Goal: Task Accomplishment & Management: Manage account settings

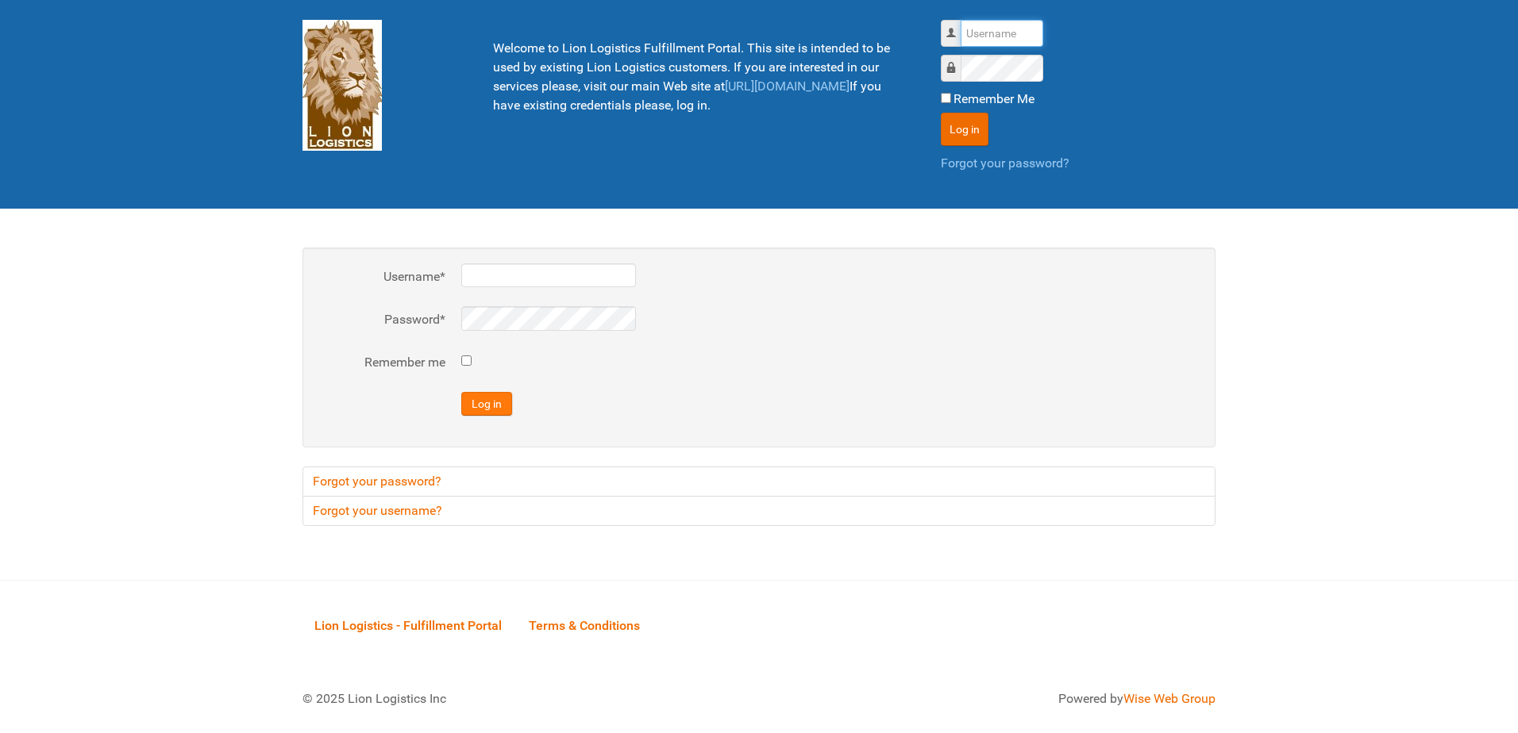
type input "al"
click at [477, 414] on button "Log in" at bounding box center [486, 404] width 51 height 24
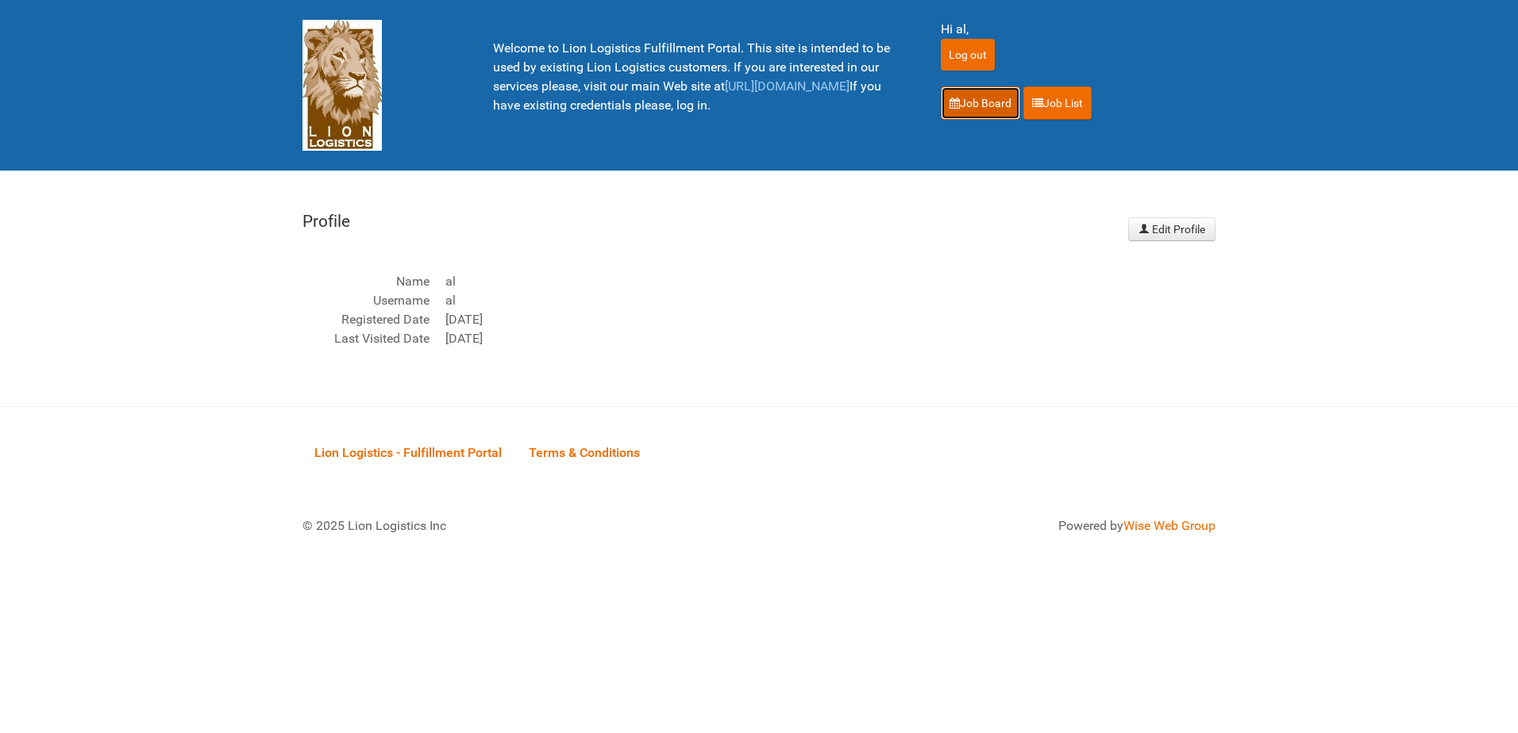
click at [984, 105] on link "Job Board" at bounding box center [980, 103] width 79 height 33
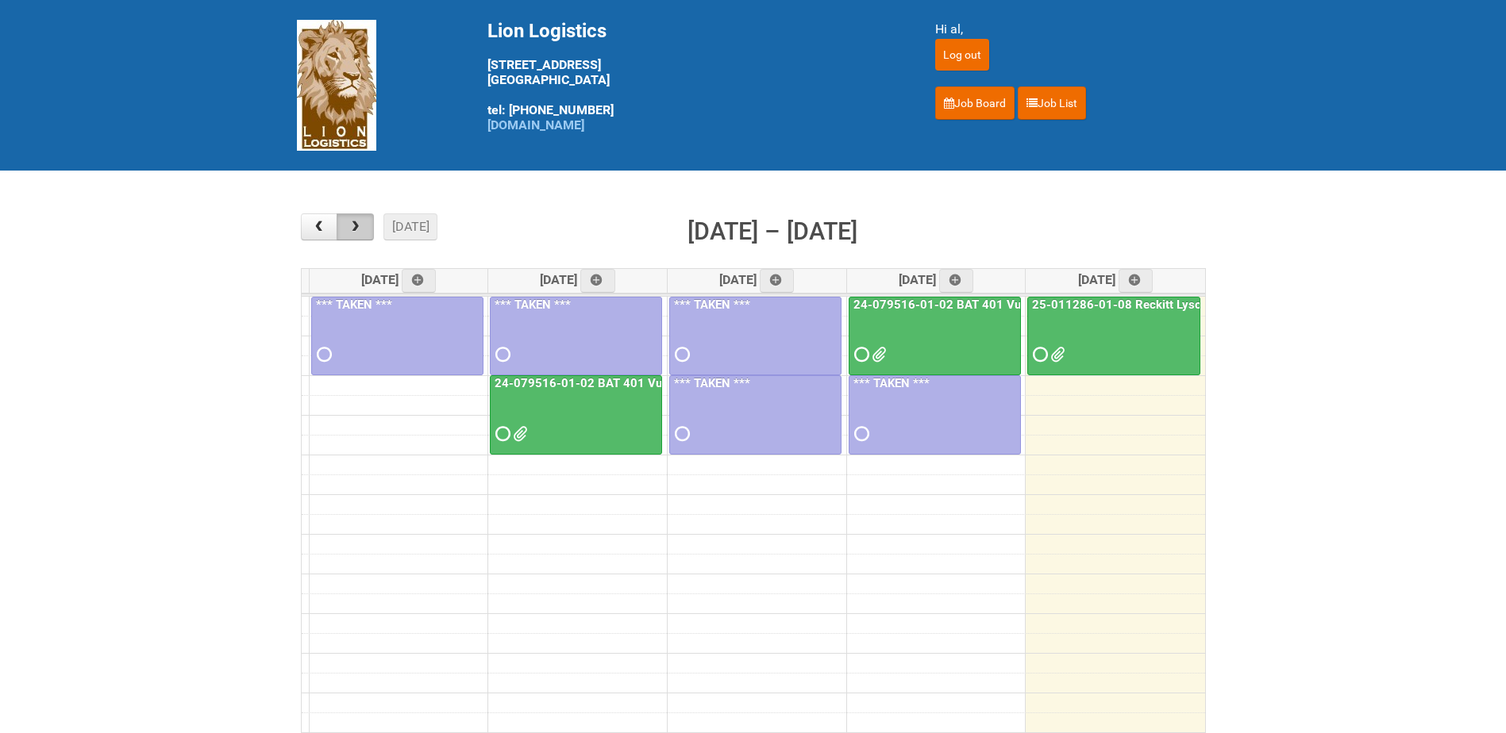
click at [359, 229] on span "button" at bounding box center [355, 227] width 15 height 13
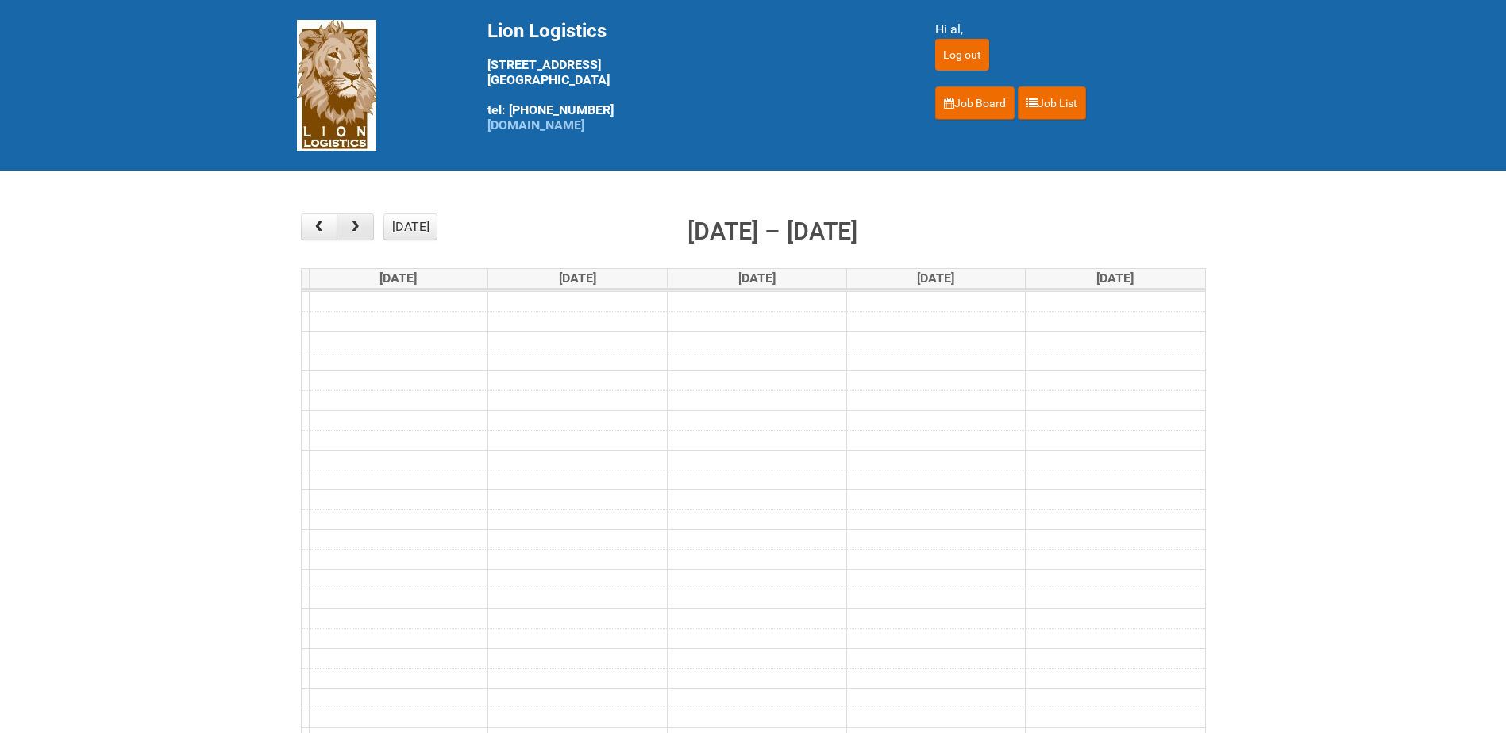
click at [359, 229] on span "button" at bounding box center [355, 227] width 15 height 13
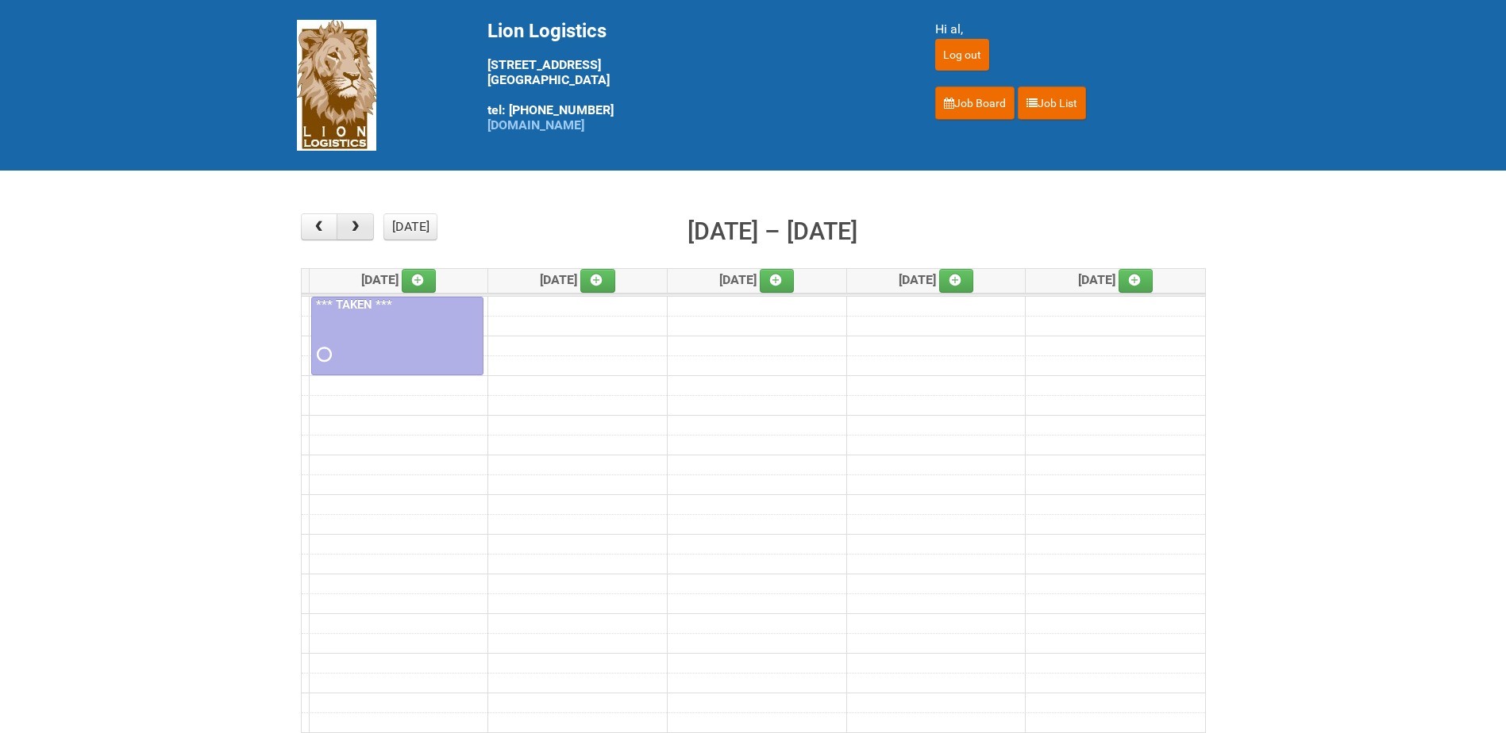
click at [359, 229] on span "button" at bounding box center [355, 227] width 15 height 13
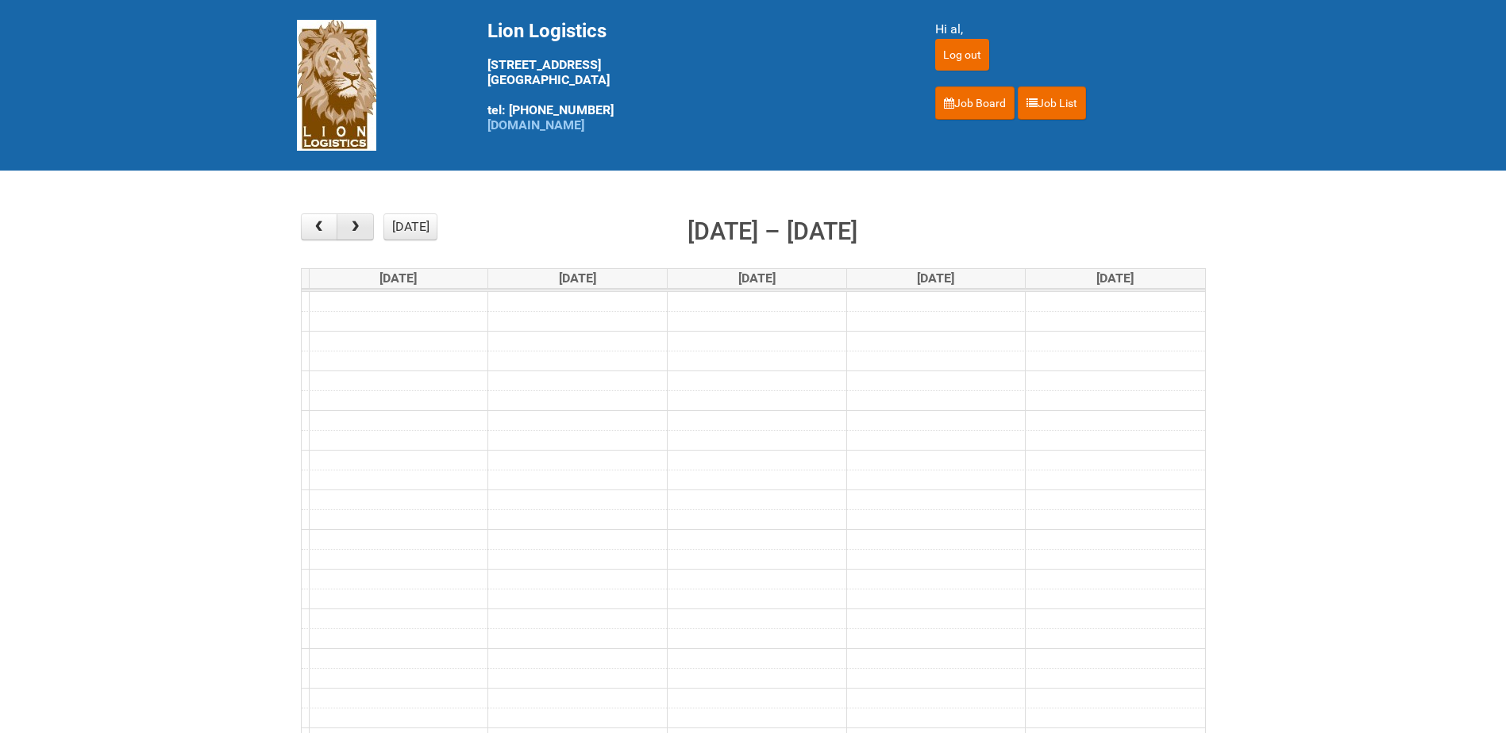
click at [359, 229] on span "button" at bounding box center [355, 227] width 15 height 13
click at [328, 228] on button "button" at bounding box center [319, 227] width 37 height 27
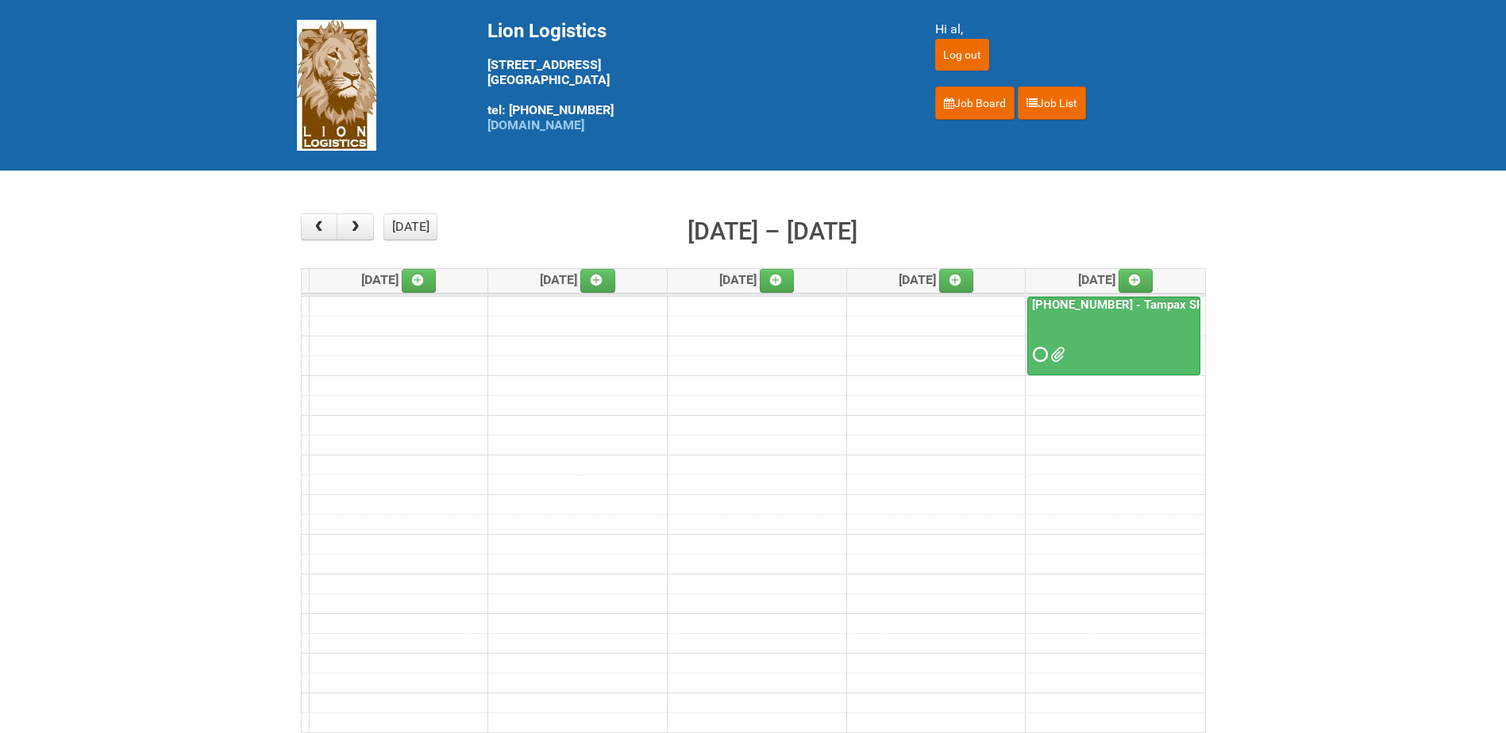
click at [1167, 333] on div at bounding box center [1114, 341] width 170 height 52
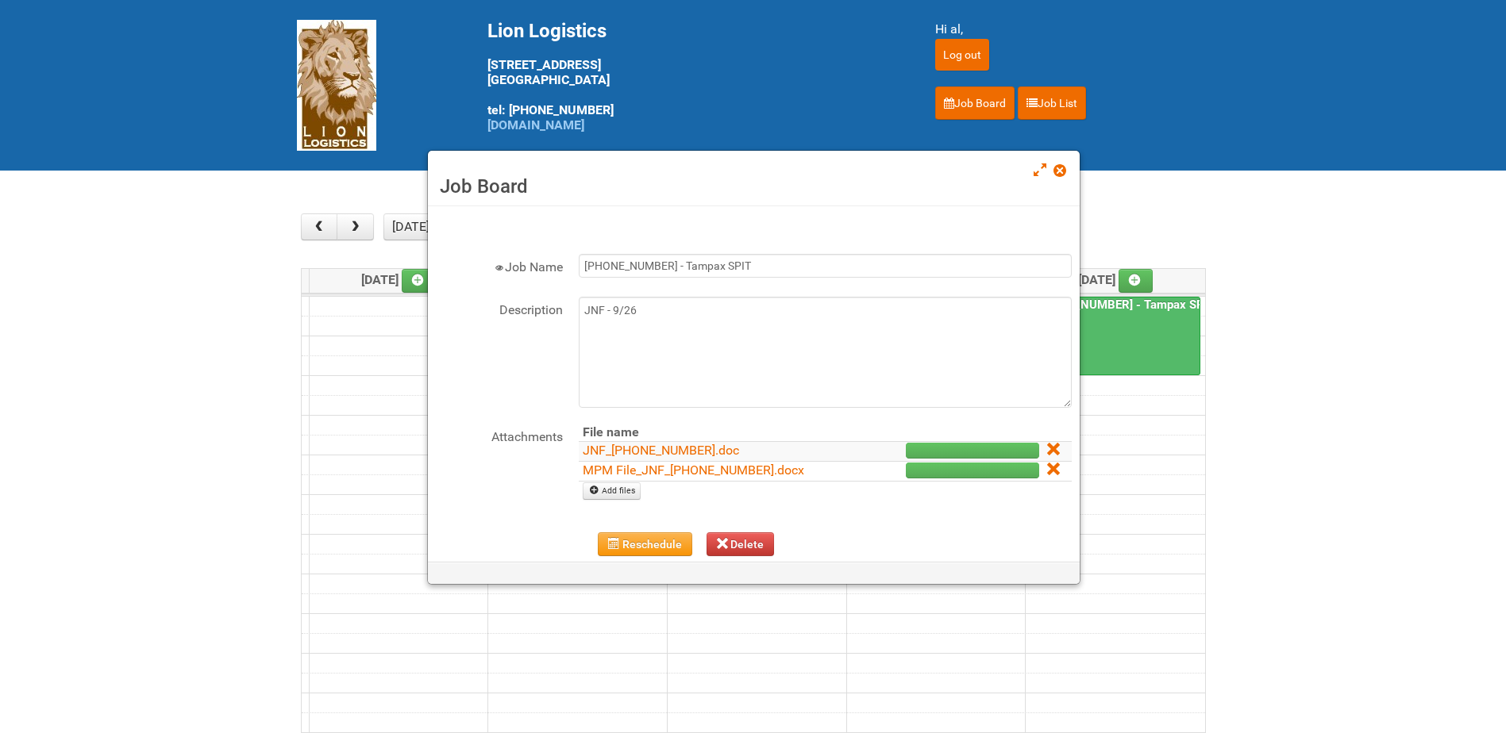
click at [591, 539] on div "Reschedule [GEOGRAPHIC_DATA]" at bounding box center [754, 549] width 636 height 32
click at [610, 540] on span "button" at bounding box center [613, 543] width 11 height 11
click at [624, 543] on button "Reschedule" at bounding box center [645, 545] width 94 height 24
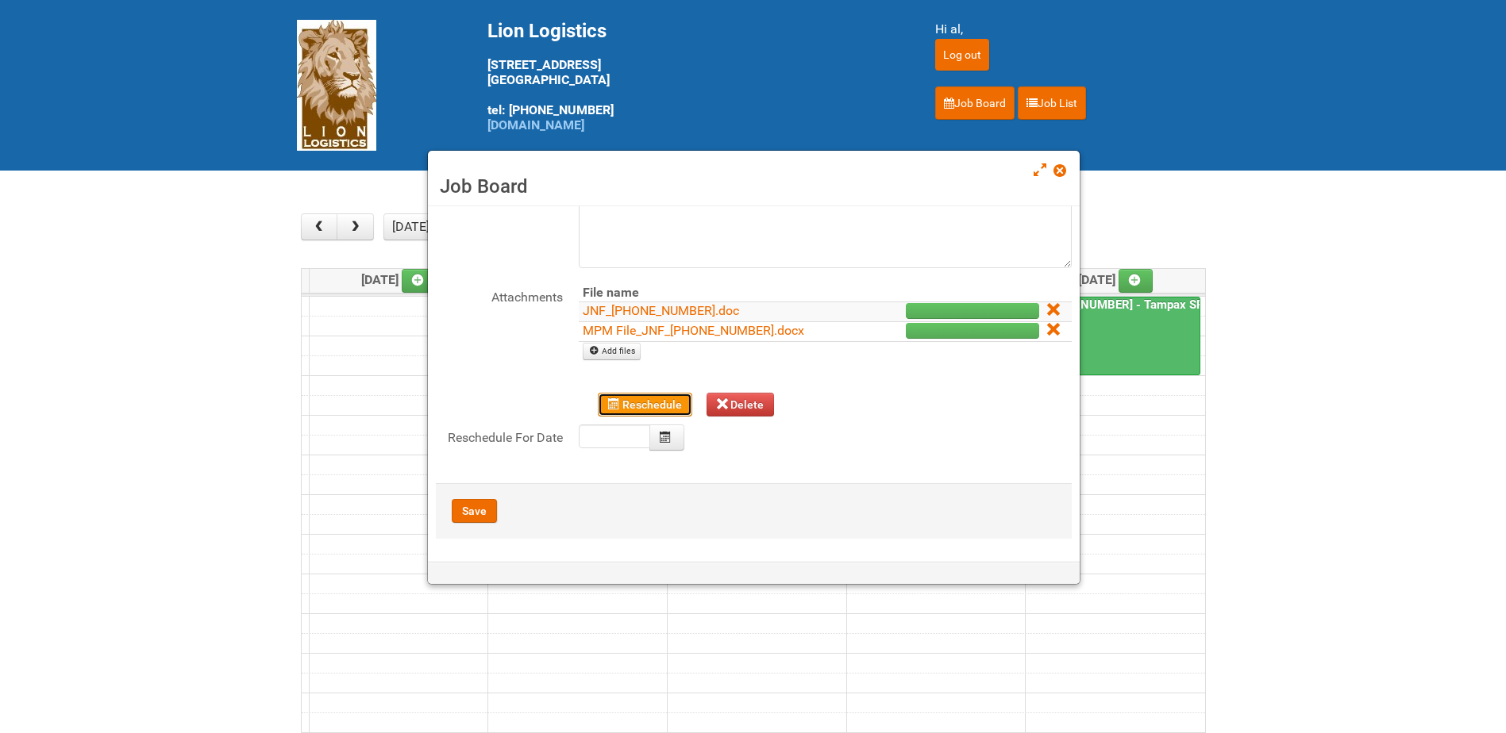
scroll to position [141, 0]
click at [660, 437] on icon "Calendar" at bounding box center [665, 436] width 11 height 11
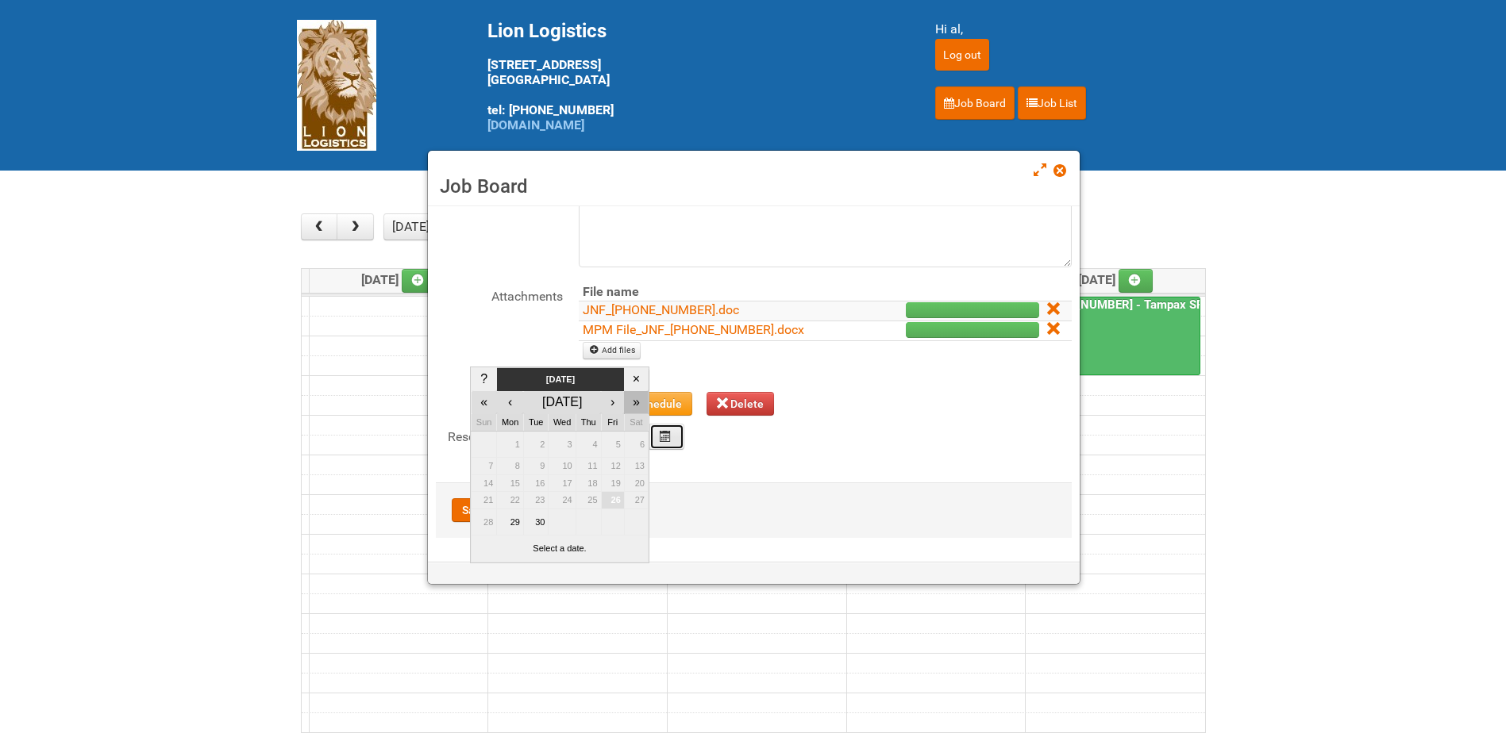
click at [633, 402] on div "»" at bounding box center [636, 402] width 21 height 19
click at [591, 383] on td "[DATE]" at bounding box center [560, 379] width 127 height 23
click at [628, 402] on div "»" at bounding box center [636, 403] width 21 height 19
click at [634, 377] on div "×" at bounding box center [636, 379] width 21 height 19
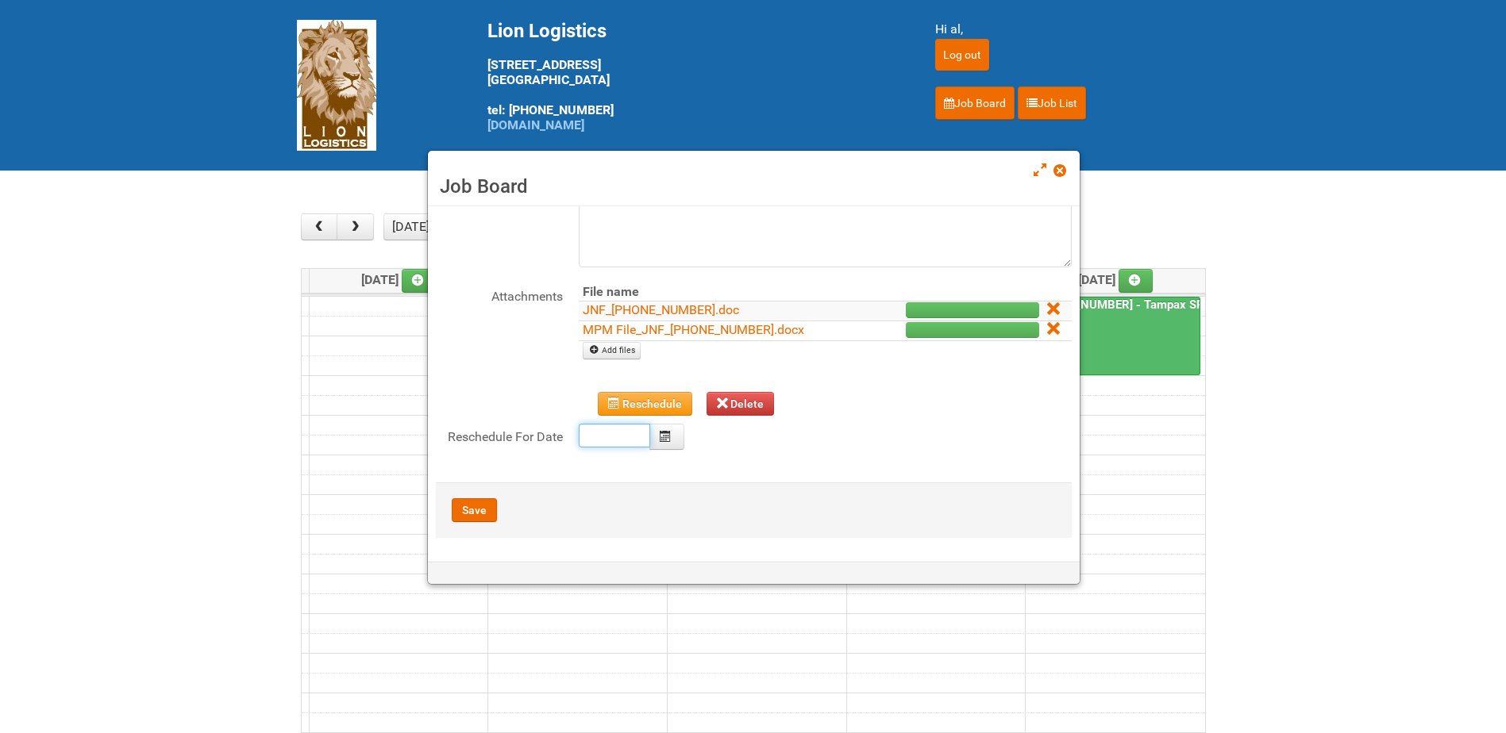
click at [622, 431] on body "Lion Logistics [STREET_ADDRESS] tel: [PHONE_NUMBER] [DOMAIN_NAME] Hi al, Log ou…" at bounding box center [753, 484] width 1506 height 968
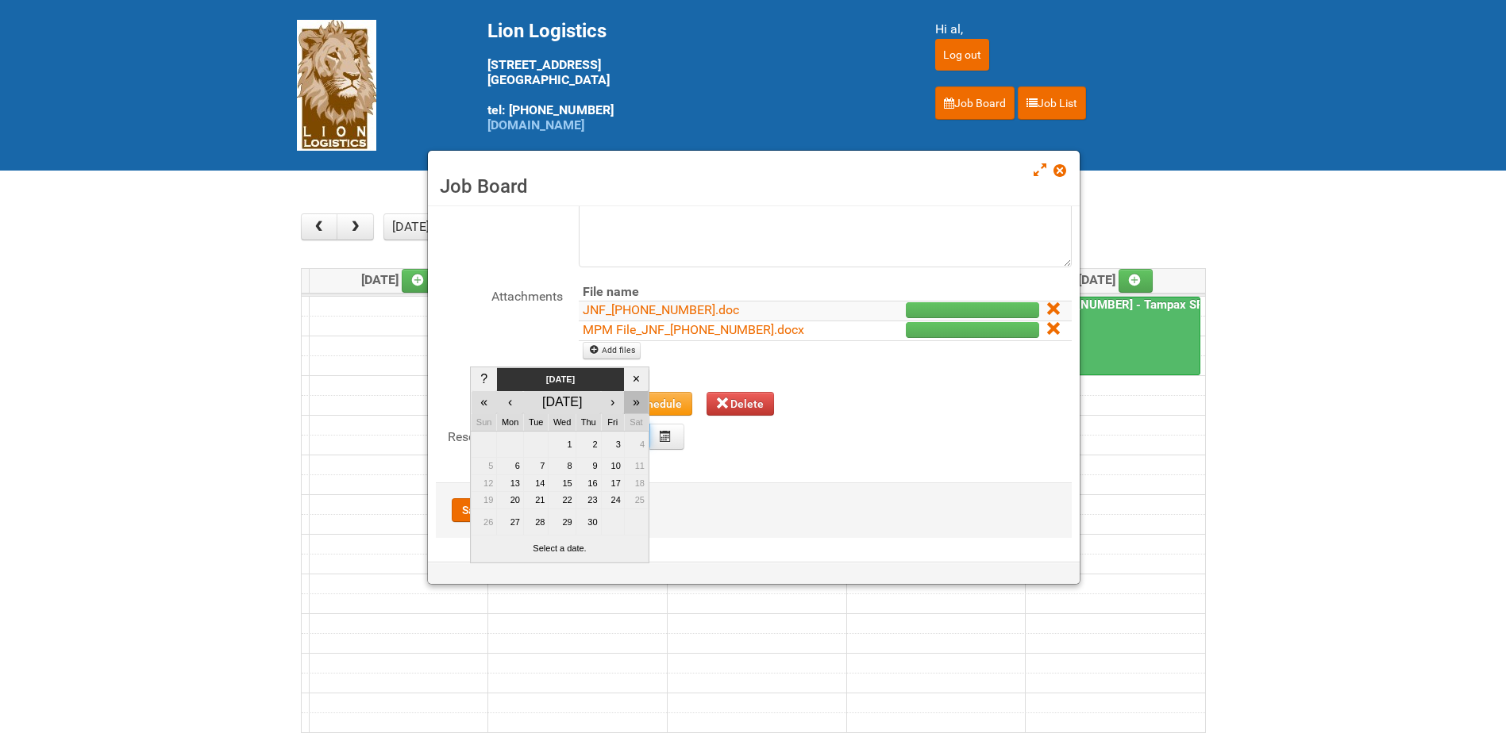
click at [636, 404] on div "»" at bounding box center [636, 402] width 21 height 19
click at [636, 404] on div "»" at bounding box center [636, 403] width 21 height 19
click at [636, 404] on div "»" at bounding box center [636, 402] width 21 height 19
click at [539, 442] on td "3" at bounding box center [535, 439] width 25 height 17
type input "[DATE]"
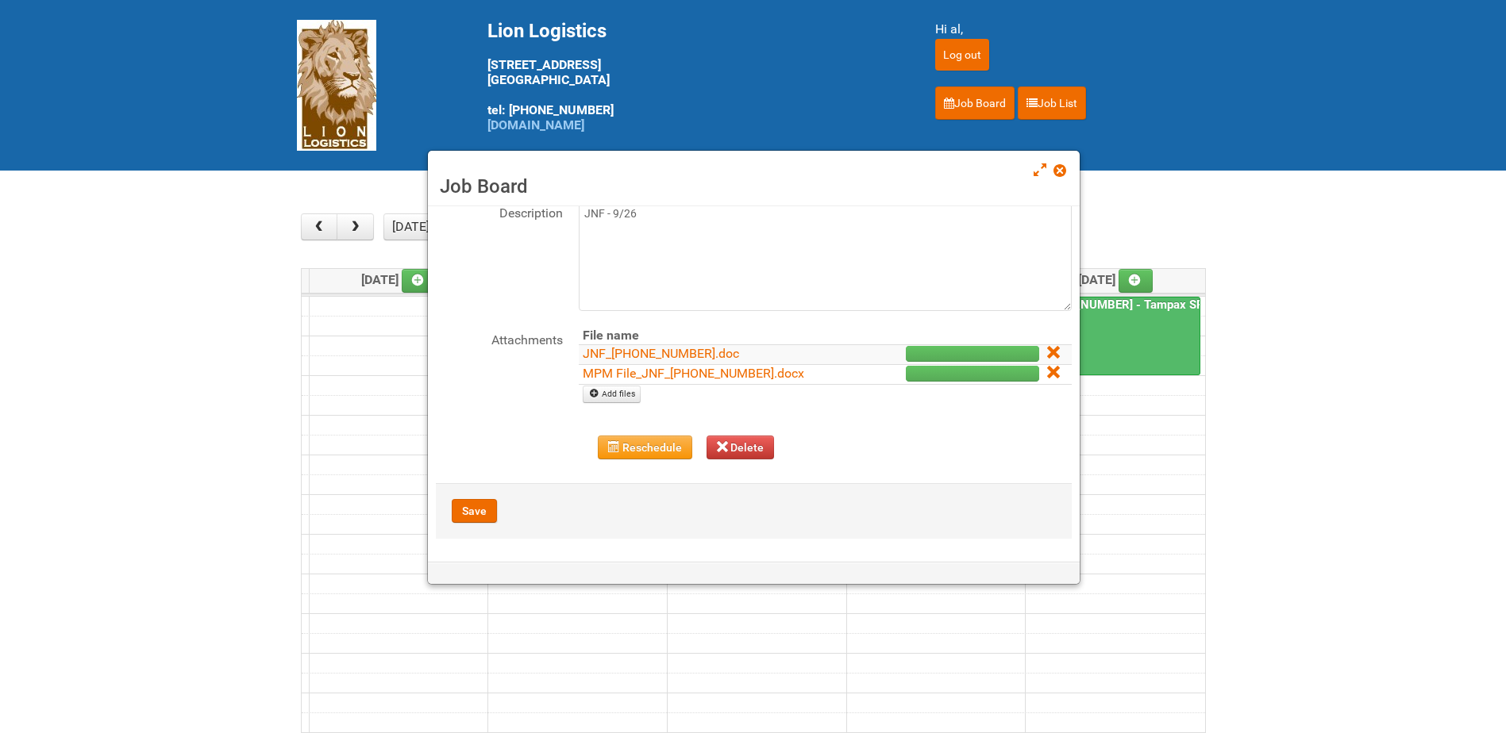
scroll to position [98, 0]
click at [604, 445] on button "Reschedule" at bounding box center [645, 447] width 94 height 24
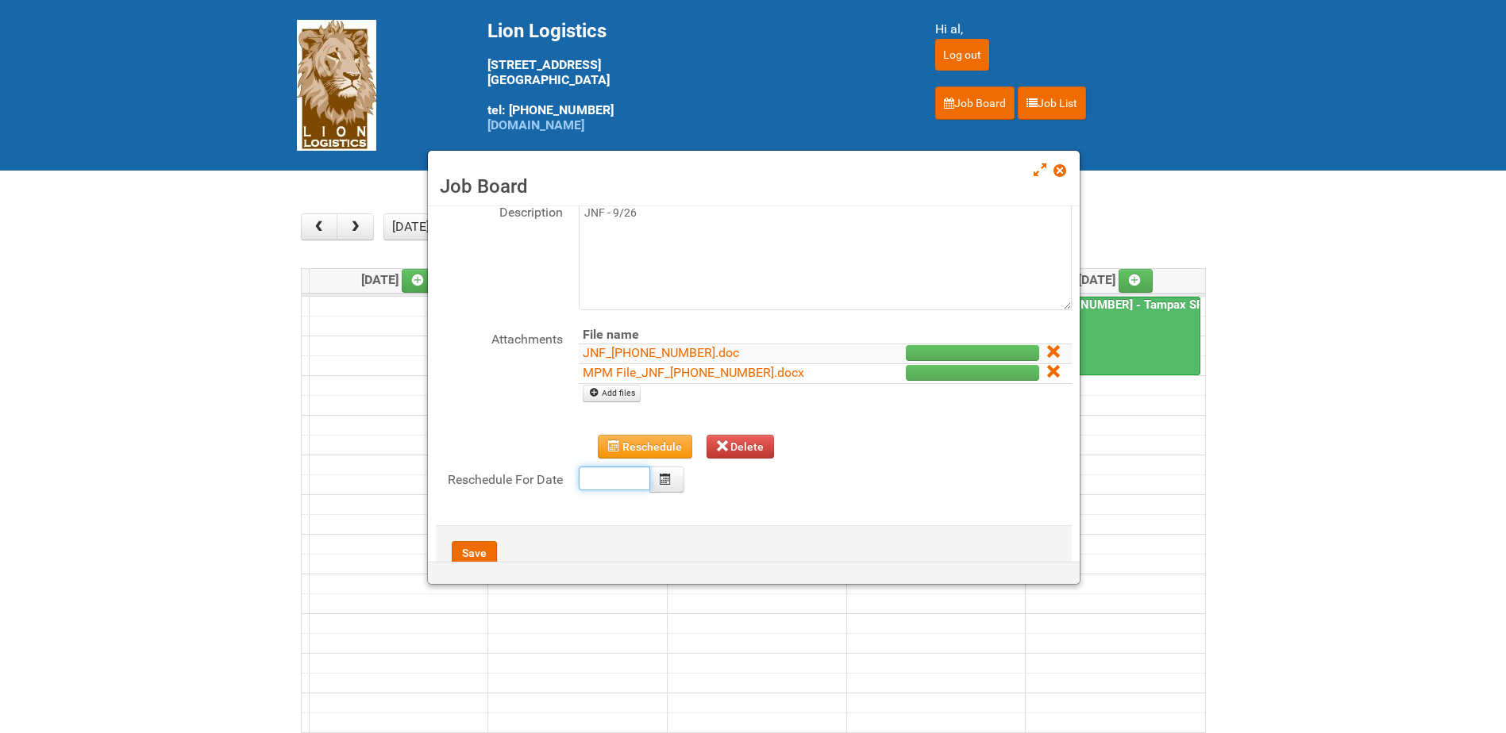
click at [603, 480] on body "Lion Logistics [STREET_ADDRESS] tel: [PHONE_NUMBER] [DOMAIN_NAME] Hi al, Log ou…" at bounding box center [753, 484] width 1506 height 968
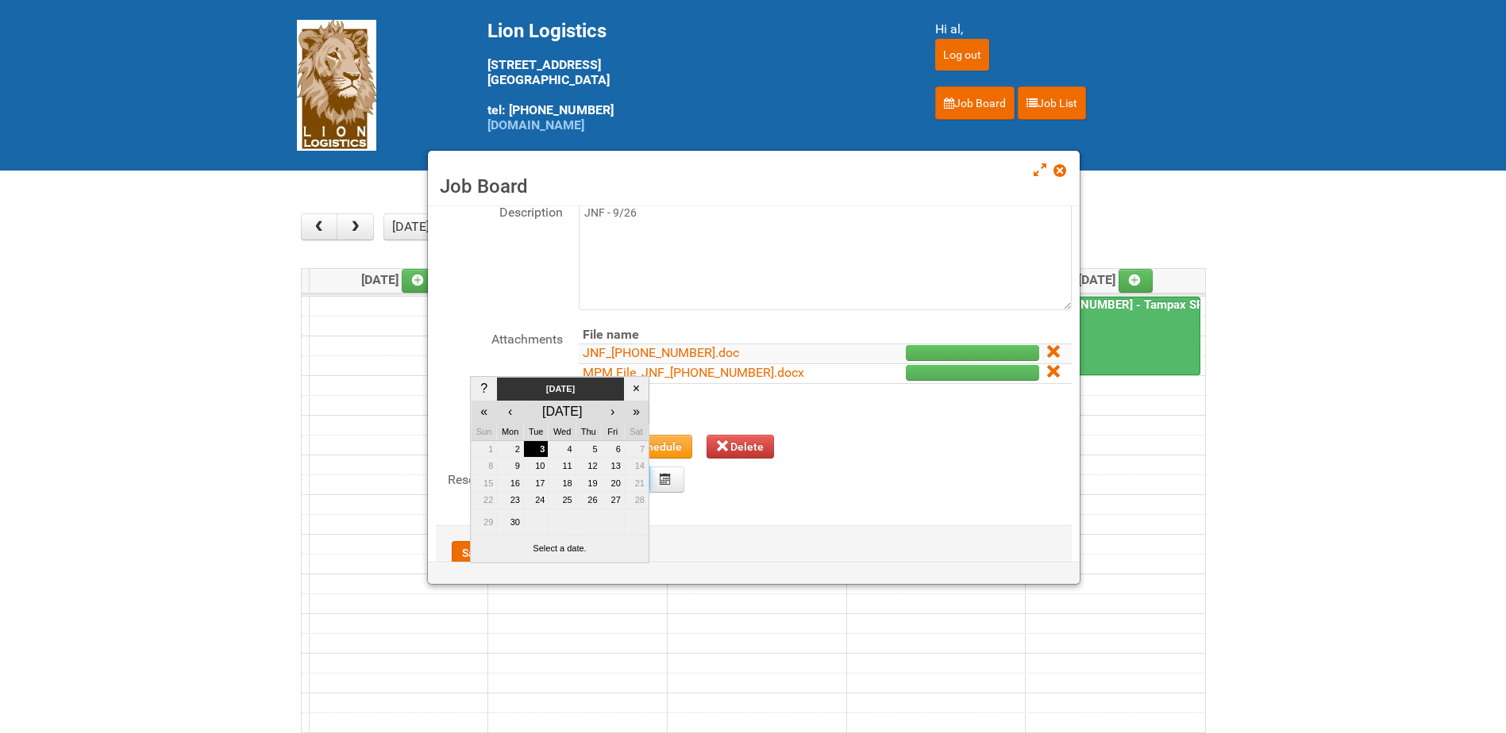
click at [633, 416] on div "»" at bounding box center [636, 411] width 20 height 19
click at [487, 409] on div "«" at bounding box center [483, 411] width 23 height 19
click at [576, 389] on td "[DATE]" at bounding box center [560, 389] width 127 height 23
click at [637, 385] on div "×" at bounding box center [636, 389] width 21 height 19
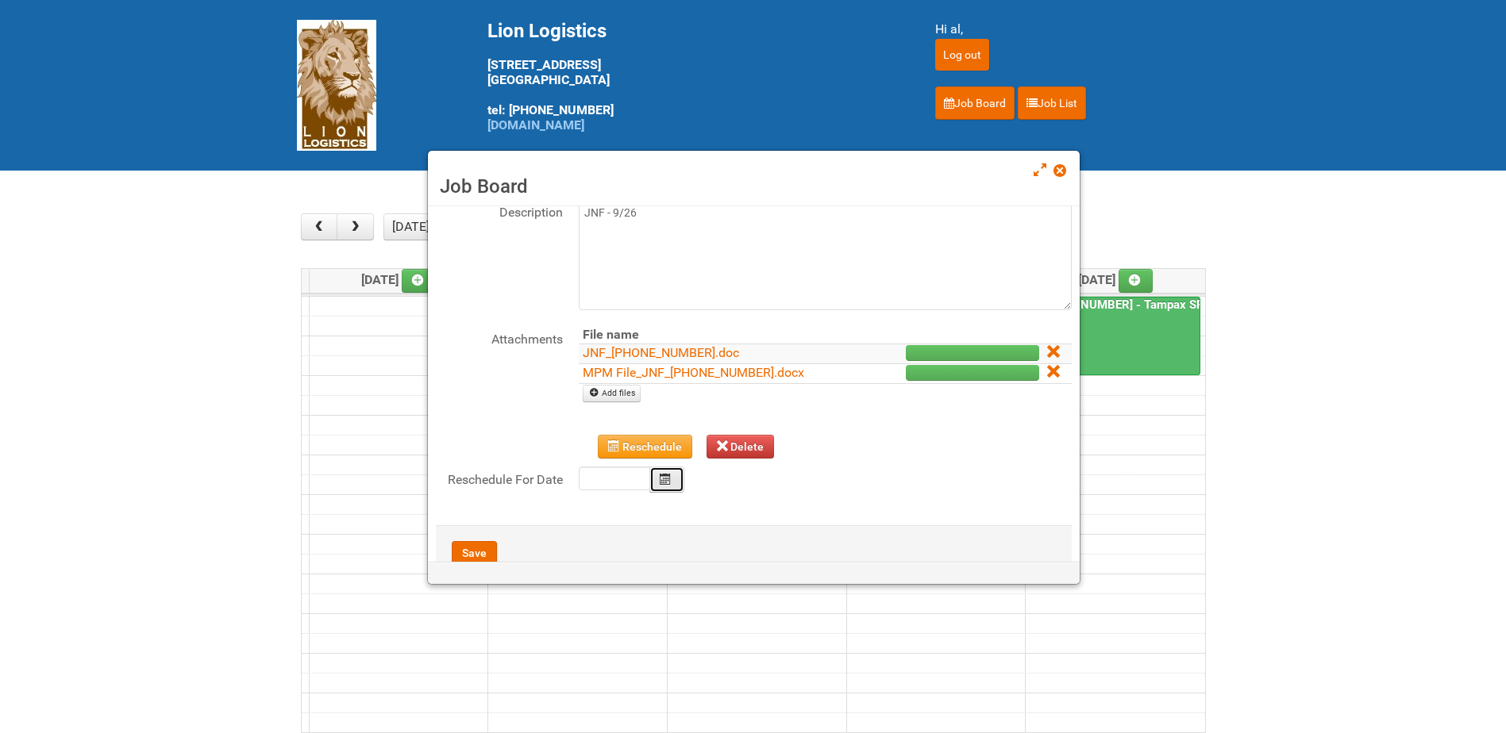
click at [672, 479] on button "Calendar" at bounding box center [666, 480] width 35 height 26
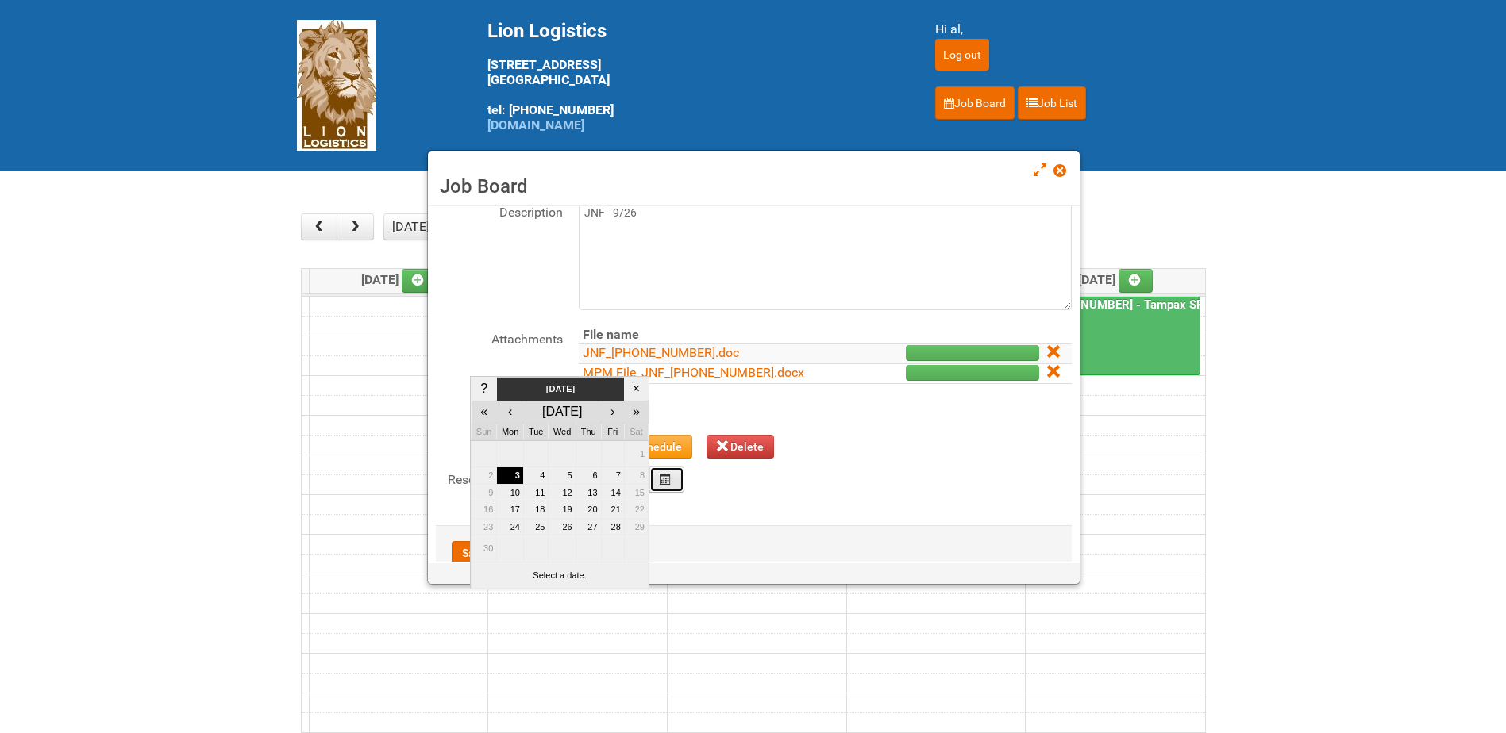
click at [672, 479] on button "Calendar" at bounding box center [666, 480] width 35 height 26
click at [671, 479] on button "Calendar" at bounding box center [666, 480] width 35 height 26
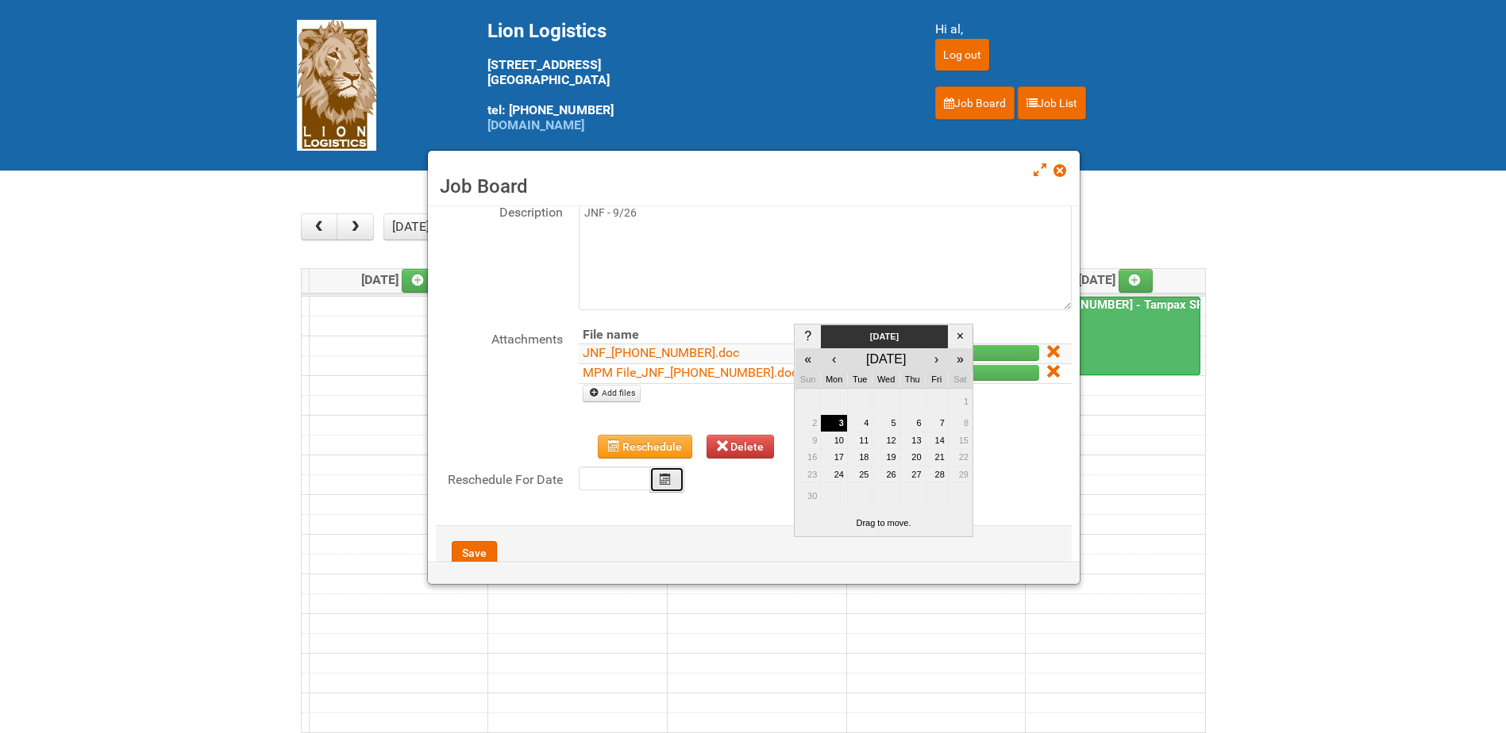
drag, startPoint x: 579, startPoint y: 580, endPoint x: 905, endPoint y: 527, distance: 330.6
click at [905, 527] on td "Drag to move." at bounding box center [883, 523] width 177 height 27
click at [610, 479] on input "text" at bounding box center [614, 479] width 71 height 24
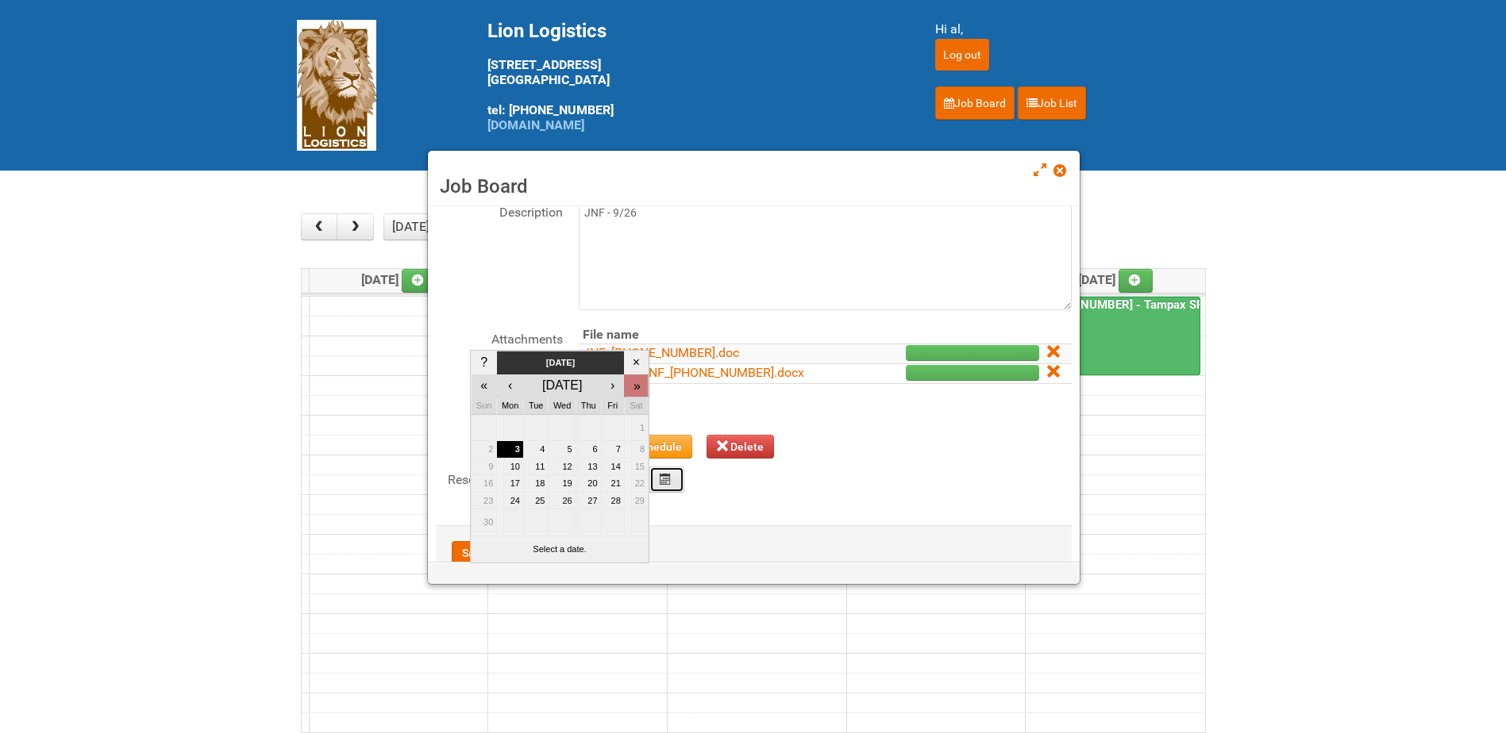
click at [637, 385] on div "»" at bounding box center [636, 386] width 21 height 19
click at [637, 385] on div "»" at bounding box center [636, 385] width 21 height 19
click at [637, 385] on div "»" at bounding box center [636, 386] width 21 height 19
click at [632, 384] on div "»" at bounding box center [636, 385] width 21 height 19
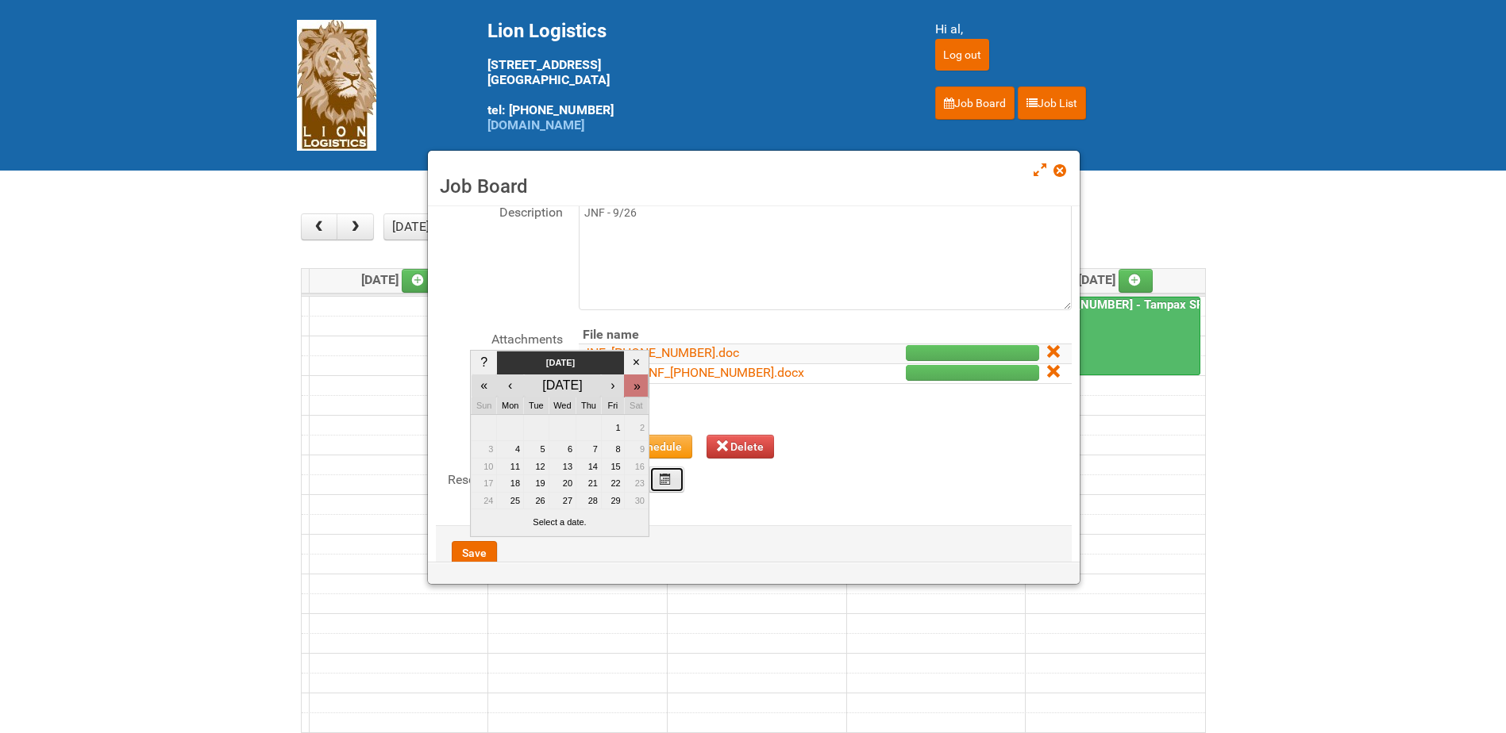
click at [637, 382] on div "»" at bounding box center [636, 386] width 21 height 19
click at [637, 382] on div "»" at bounding box center [636, 385] width 21 height 19
click at [637, 382] on div "»" at bounding box center [636, 386] width 21 height 19
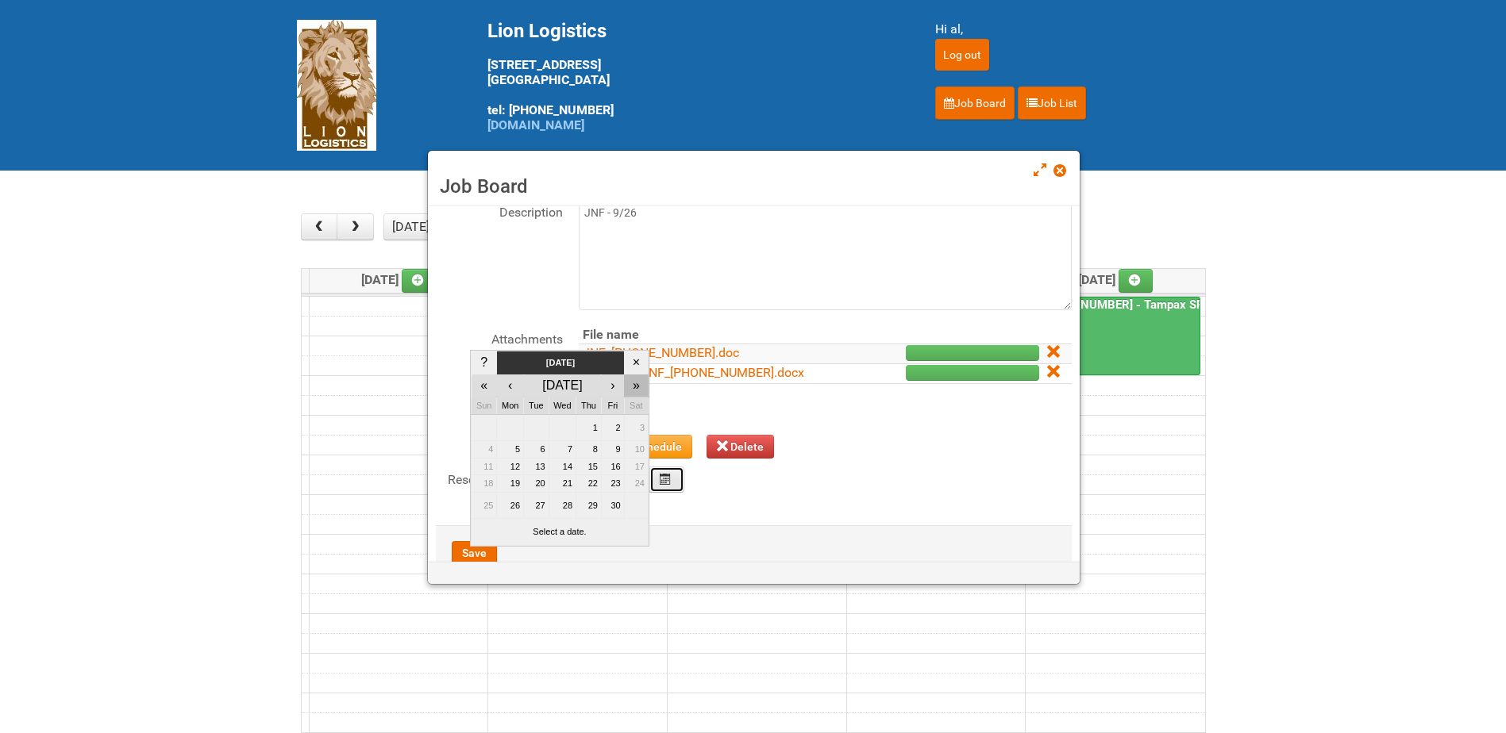
click at [637, 382] on div "»" at bounding box center [636, 385] width 21 height 19
click at [637, 382] on div "»" at bounding box center [636, 386] width 21 height 19
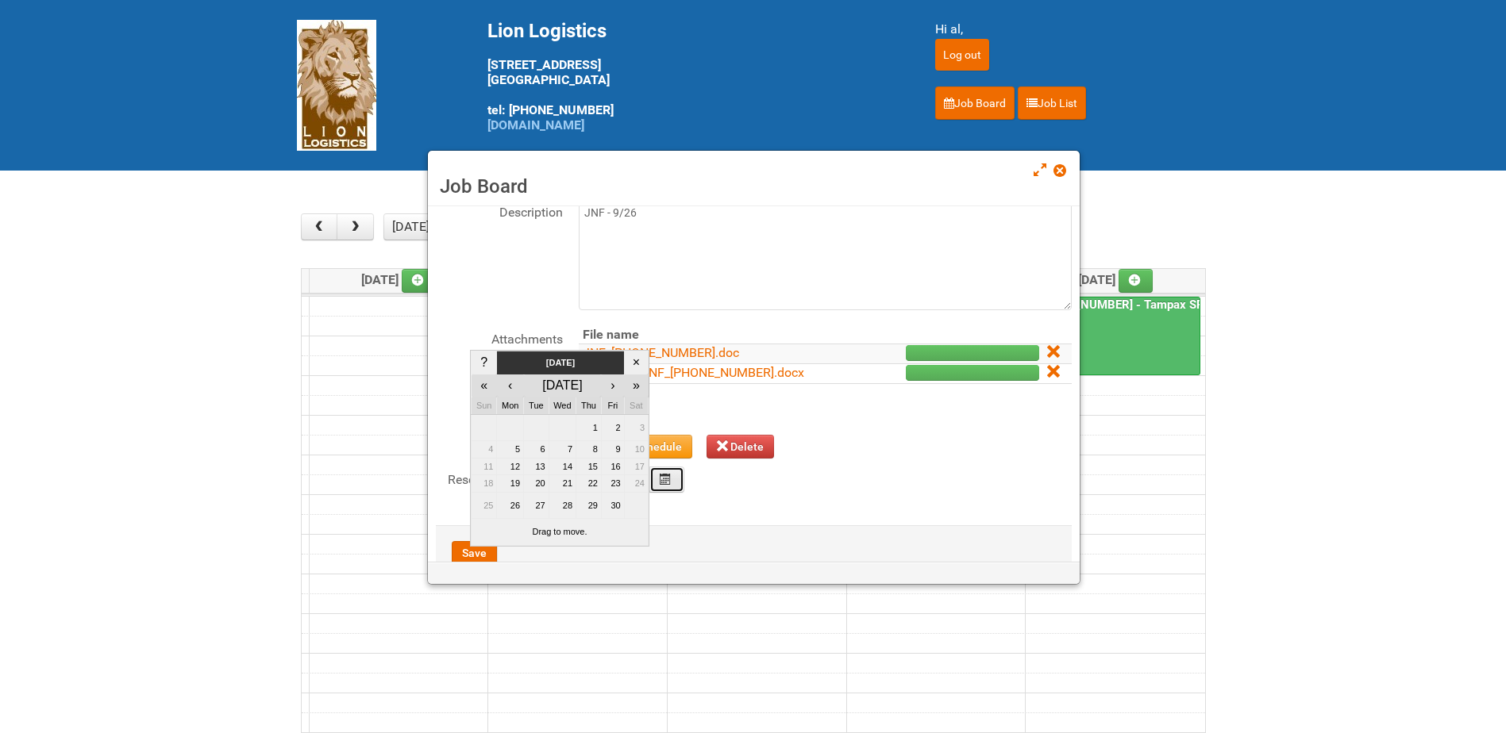
click at [576, 360] on td "[DATE]" at bounding box center [560, 363] width 127 height 23
click at [483, 391] on div "«" at bounding box center [484, 386] width 23 height 19
click at [483, 391] on div "«" at bounding box center [483, 385] width 23 height 19
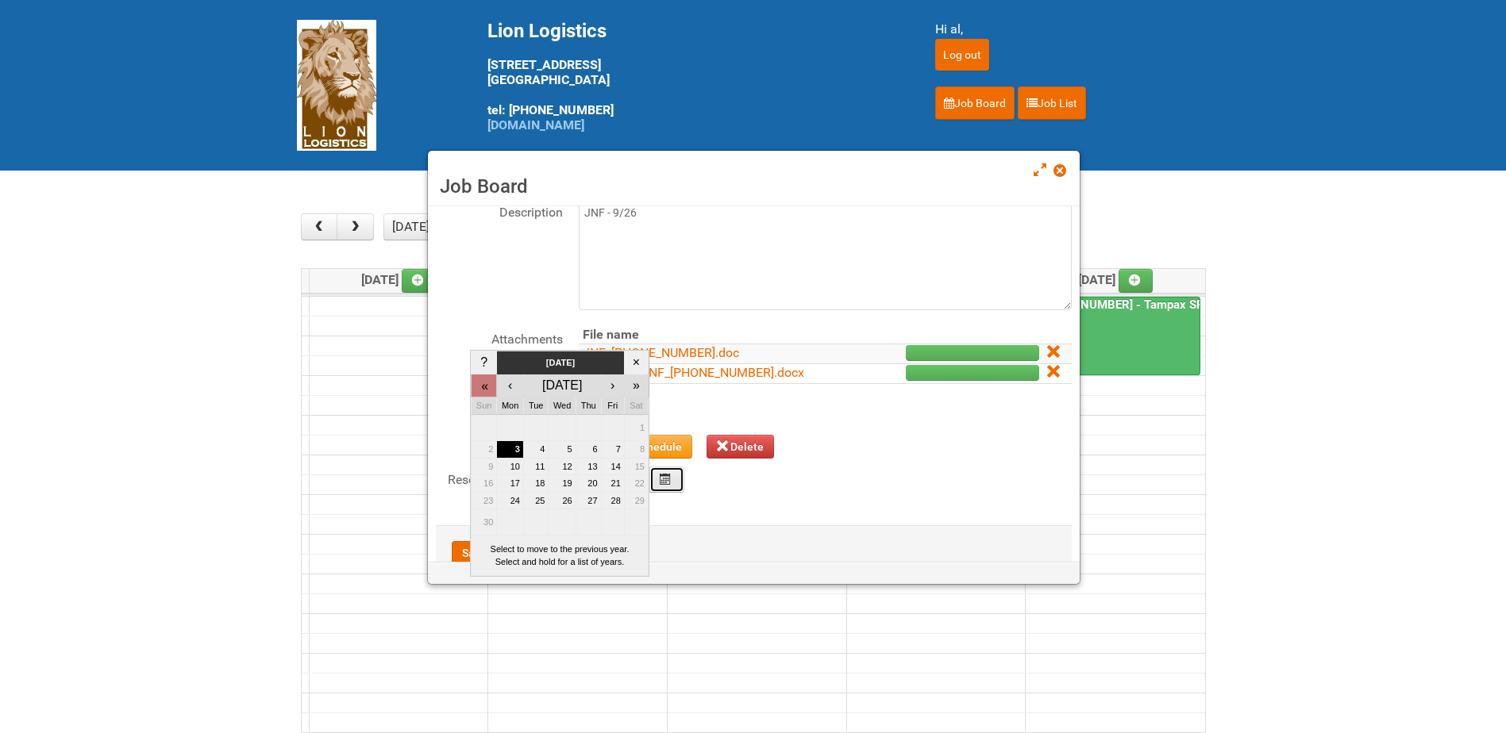
click at [483, 391] on div "«" at bounding box center [484, 386] width 23 height 19
click at [483, 391] on div "«" at bounding box center [483, 385] width 23 height 19
click at [483, 391] on div "«" at bounding box center [484, 386] width 23 height 19
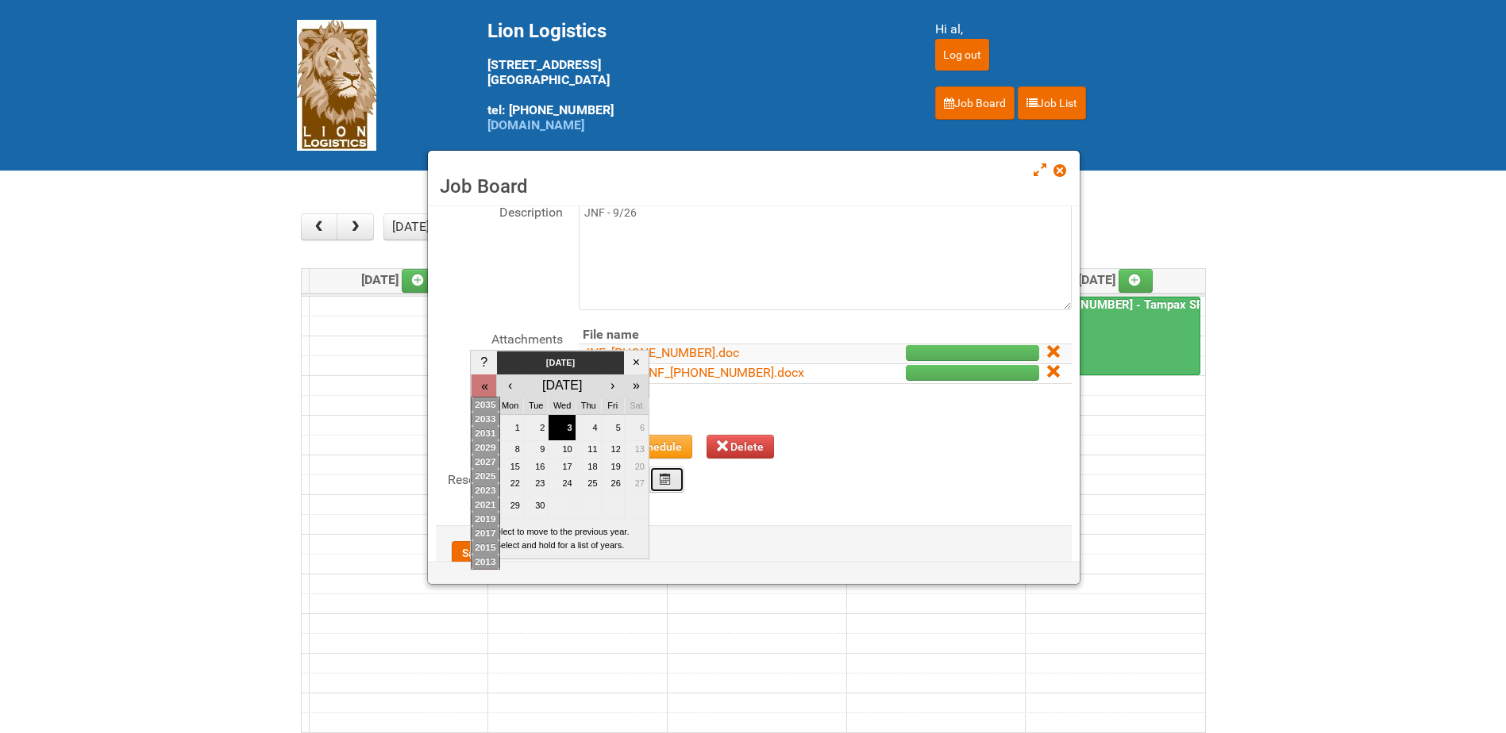
click at [483, 391] on div "«" at bounding box center [484, 386] width 23 height 19
drag, startPoint x: 483, startPoint y: 385, endPoint x: 487, endPoint y: 479, distance: 94.6
click at [487, 479] on div "? [DATE] × « ‹ [DATE] › » Sun Mon Tue Wed Thu Fri Sat 1 2 3 4 5 6 7 8 9 10 11 1…" at bounding box center [559, 463] width 179 height 227
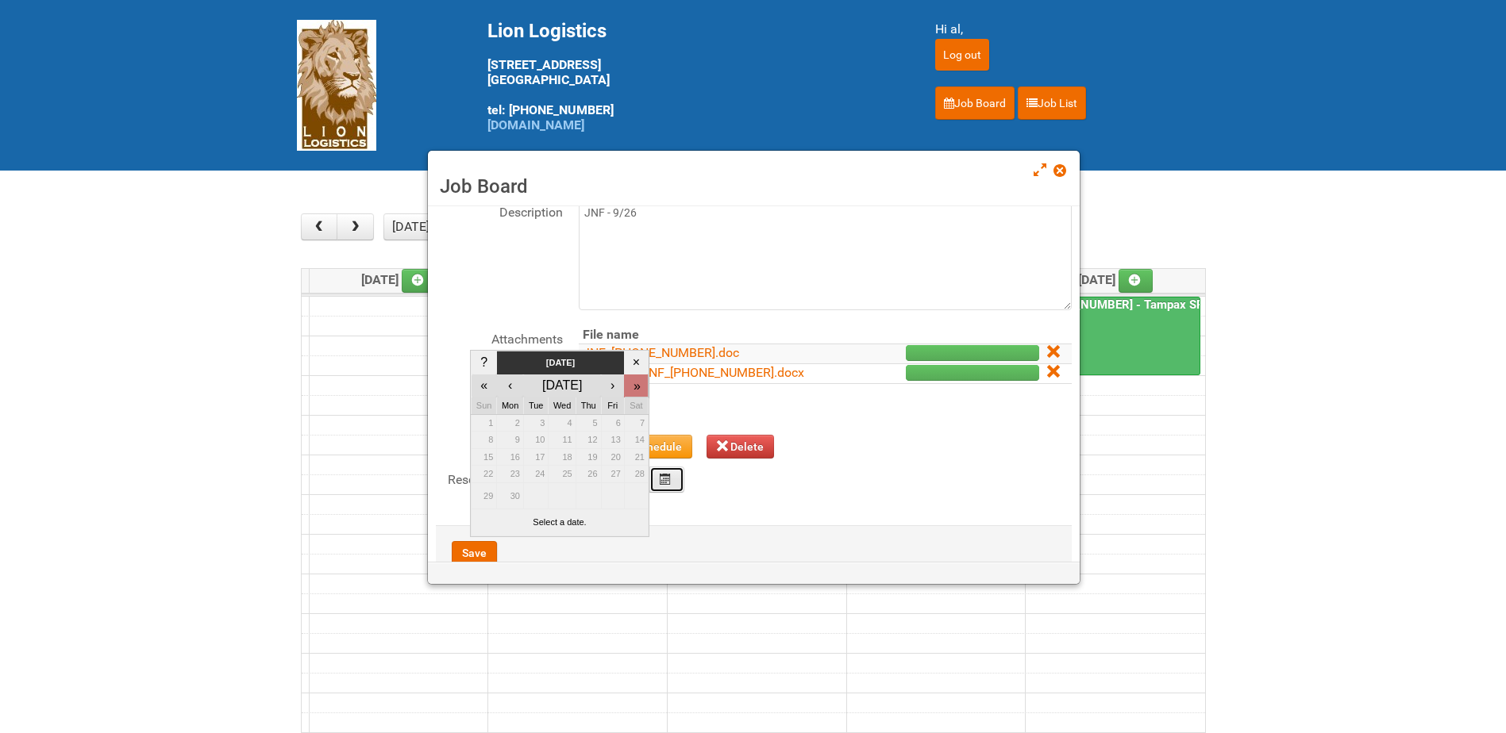
click at [634, 386] on div "»" at bounding box center [636, 386] width 21 height 19
click at [637, 363] on div "×" at bounding box center [636, 362] width 21 height 19
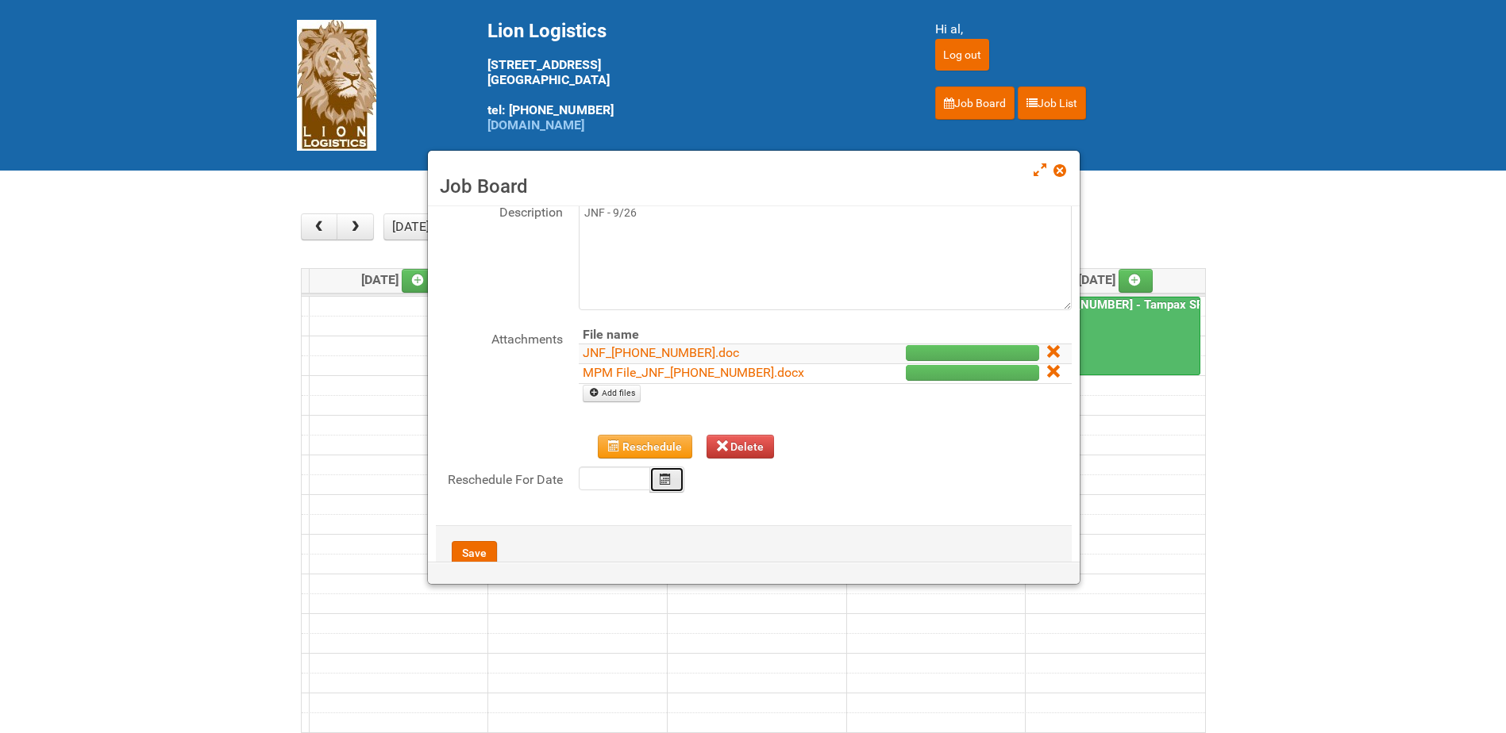
click at [667, 487] on button "Calendar" at bounding box center [666, 480] width 35 height 26
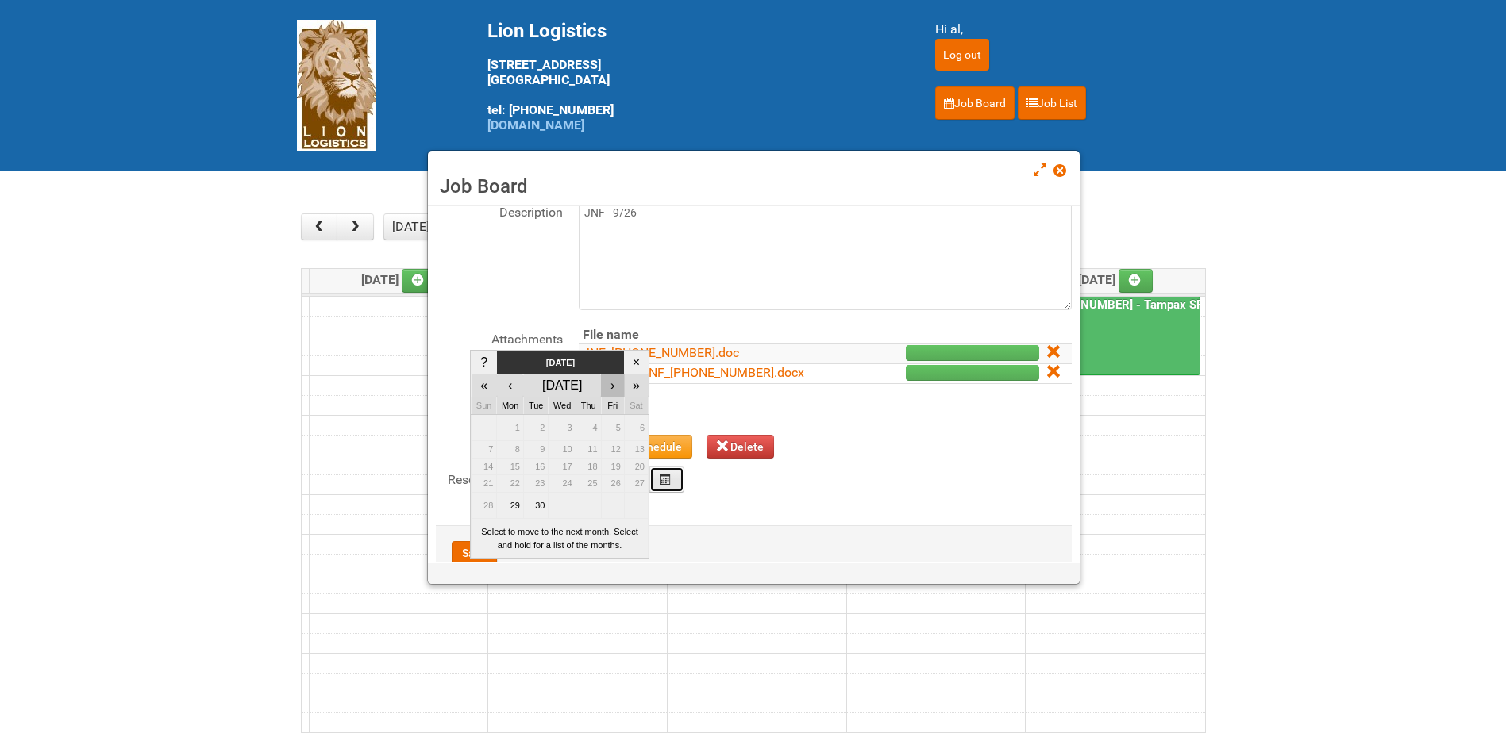
click at [615, 387] on div "›" at bounding box center [613, 385] width 21 height 19
click at [615, 387] on div "›" at bounding box center [613, 386] width 21 height 19
click at [615, 387] on div "›" at bounding box center [613, 385] width 21 height 19
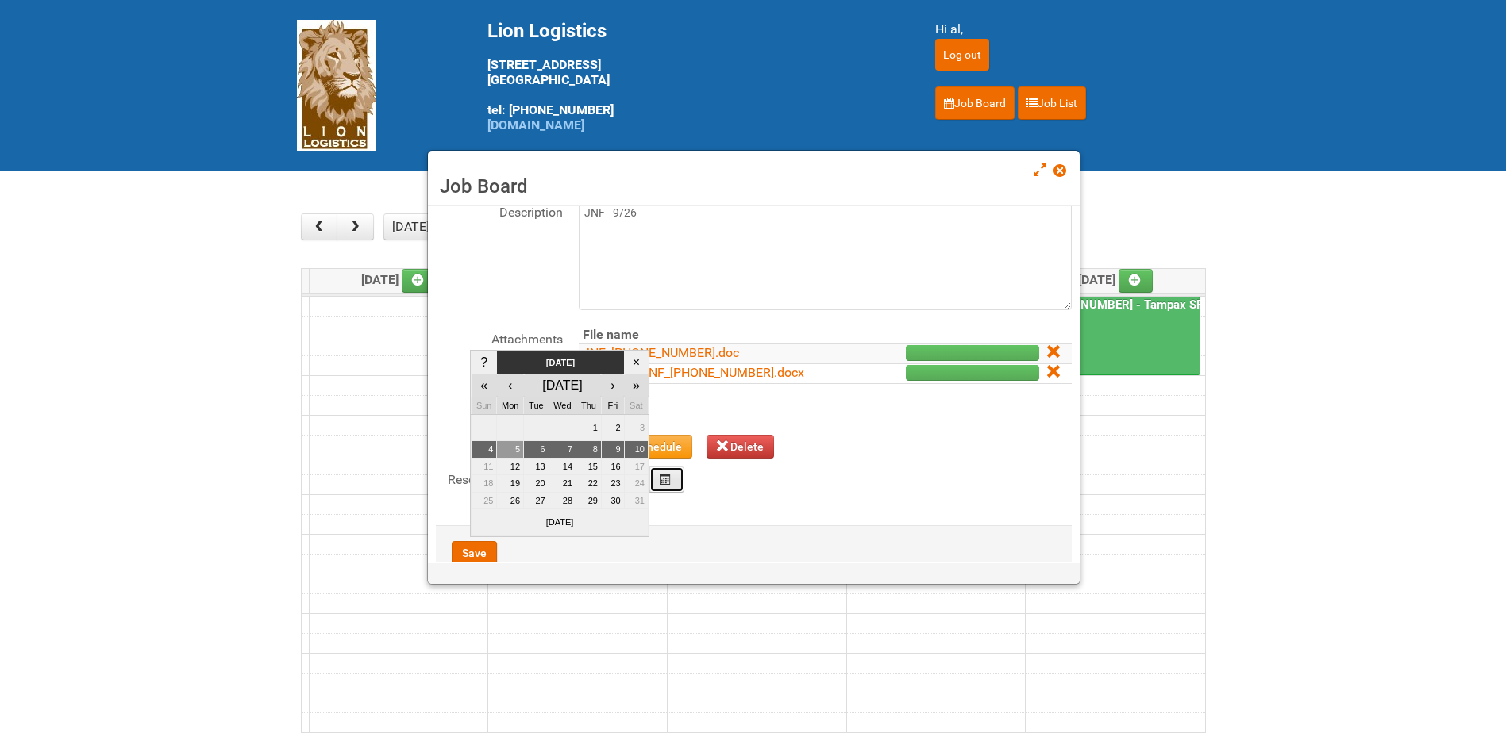
click at [508, 451] on td "5" at bounding box center [510, 449] width 27 height 17
type input "[DATE]"
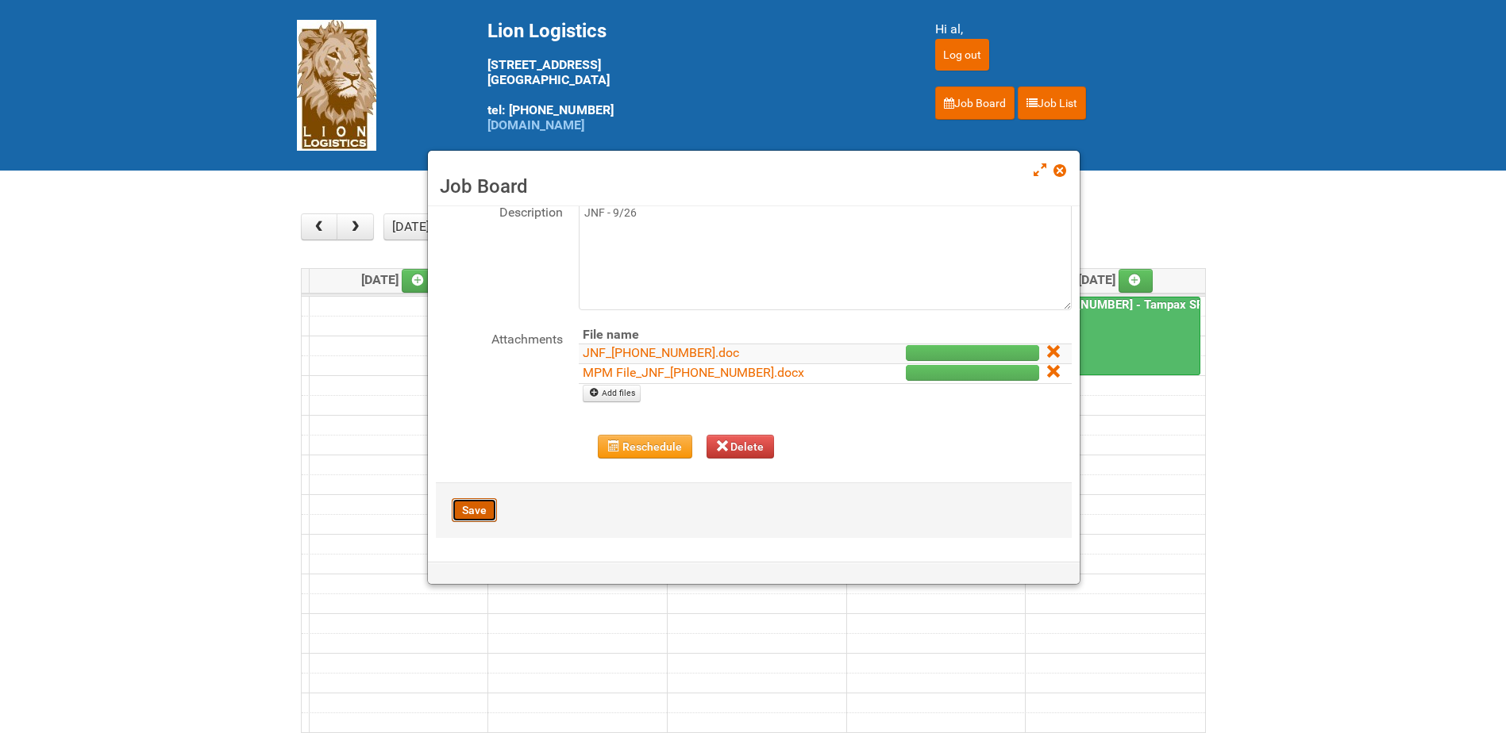
click at [468, 513] on button "Save" at bounding box center [474, 511] width 45 height 24
